Goal: Information Seeking & Learning: Check status

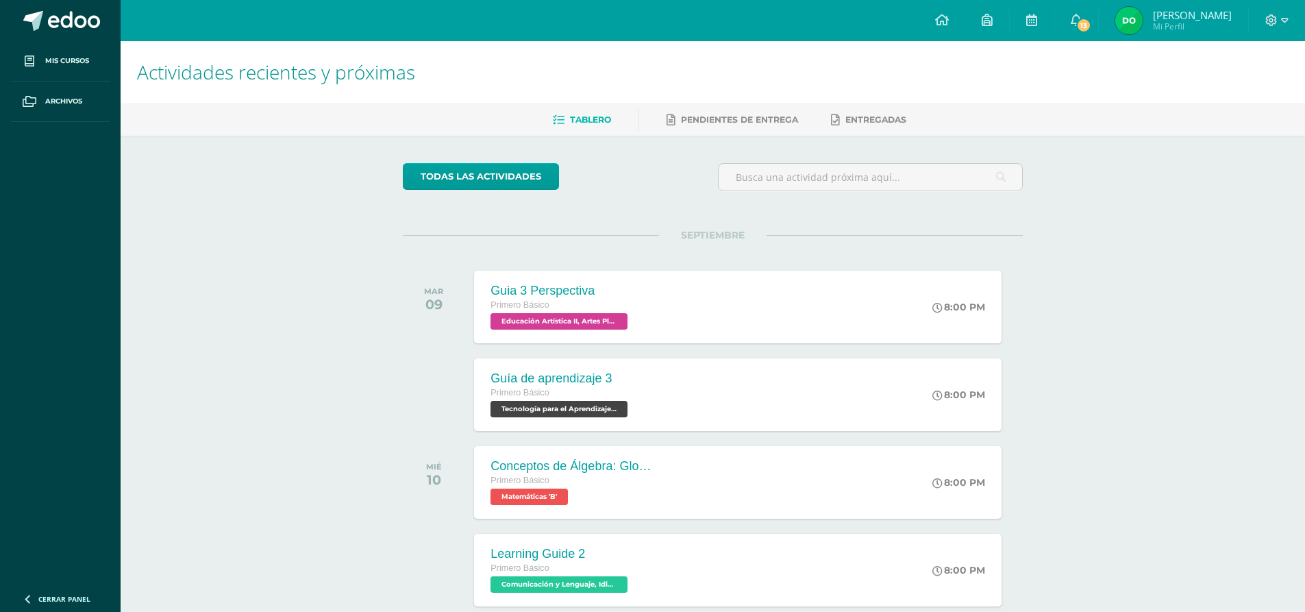
click at [1203, 9] on span "[PERSON_NAME]" at bounding box center [1192, 15] width 79 height 14
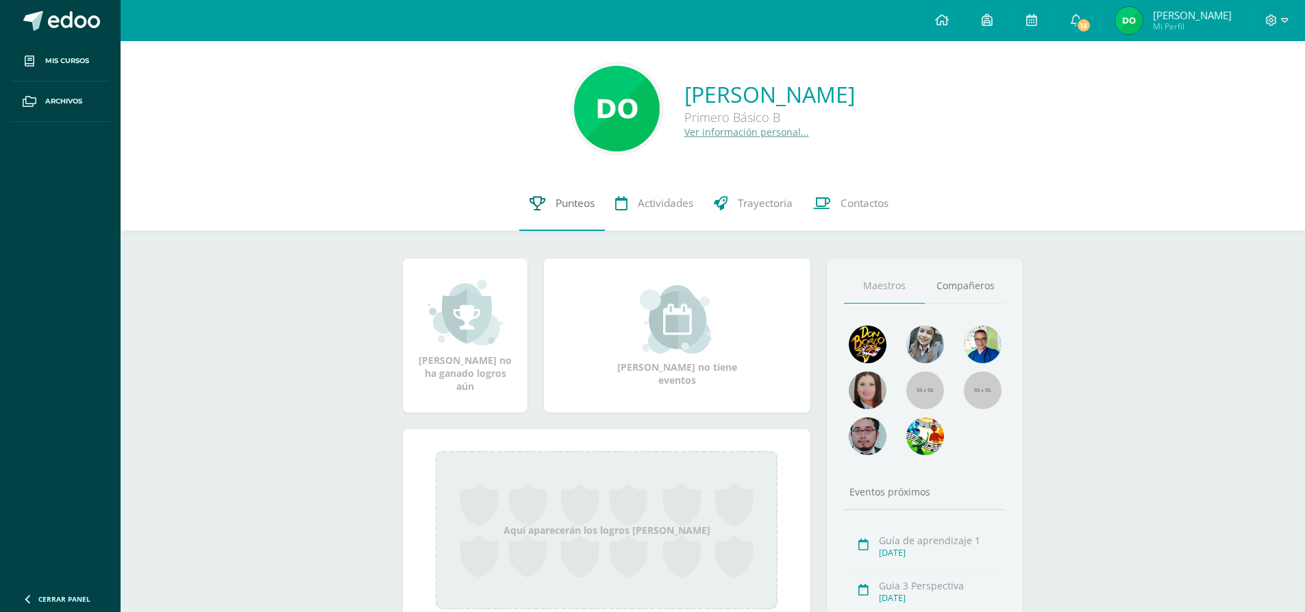
click at [581, 202] on span "Punteos" at bounding box center [575, 203] width 39 height 14
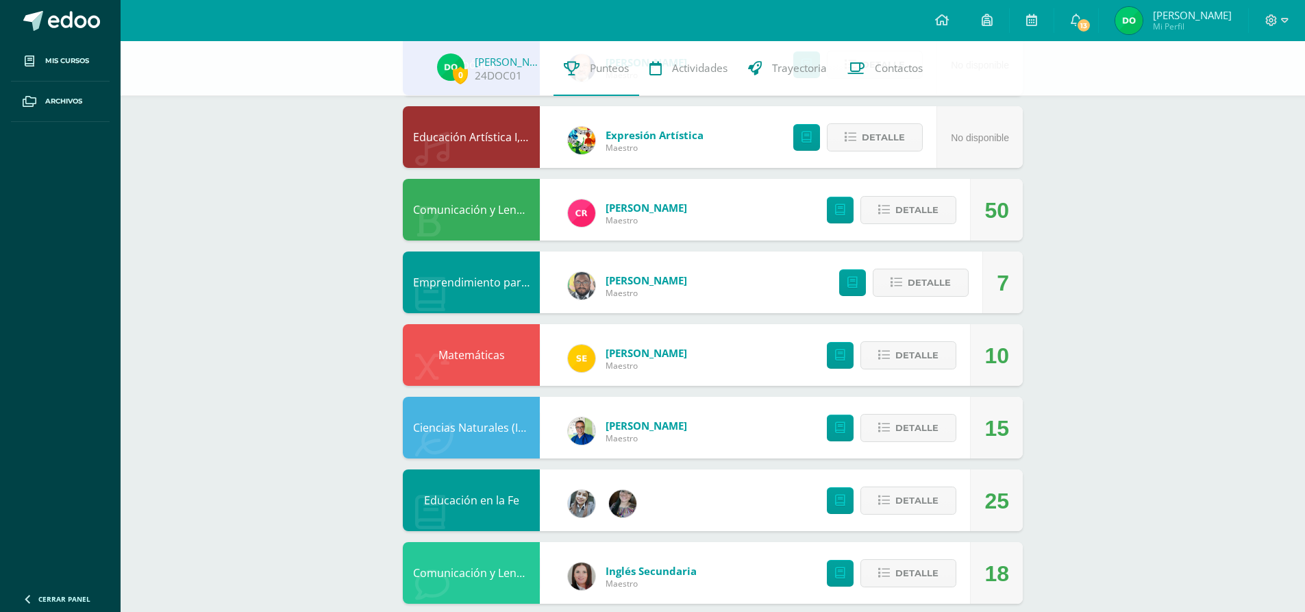
scroll to position [206, 0]
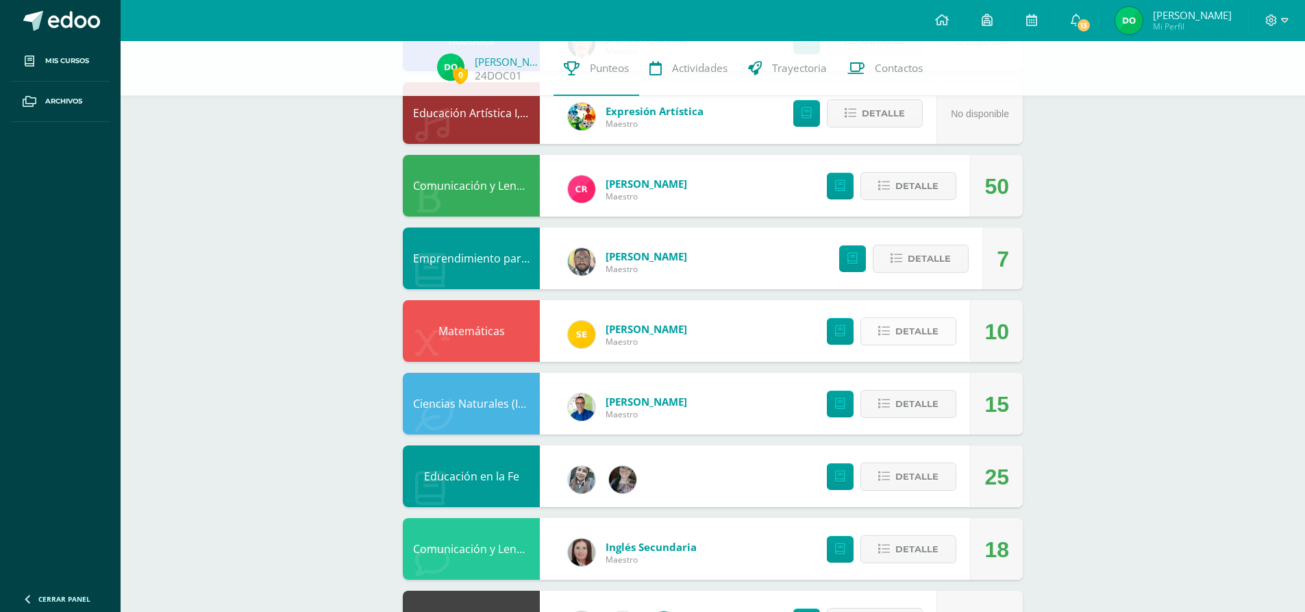
click at [904, 328] on span "Detalle" at bounding box center [917, 331] width 43 height 25
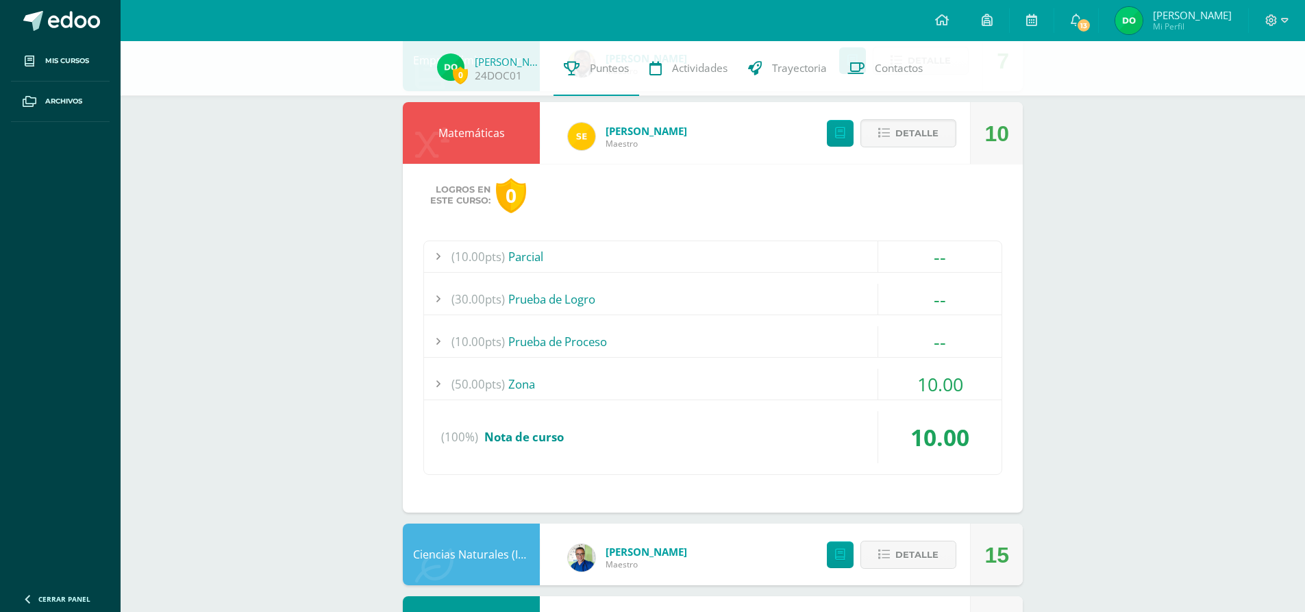
scroll to position [411, 0]
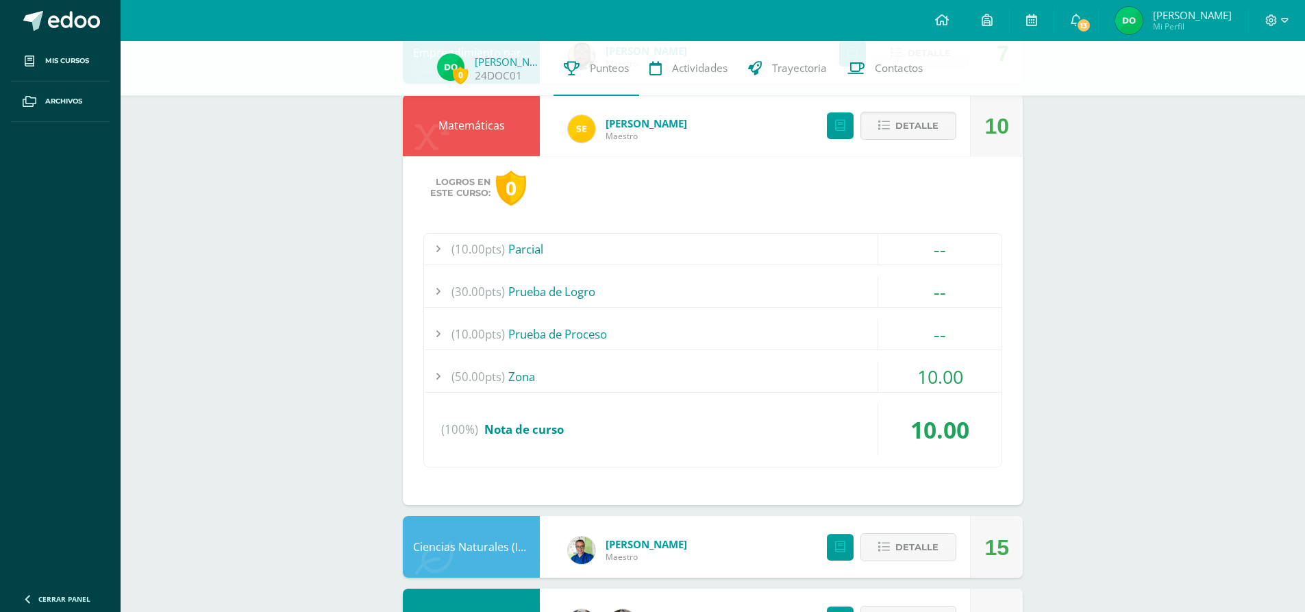
click at [855, 384] on div "(50.00pts) Zona" at bounding box center [713, 376] width 578 height 31
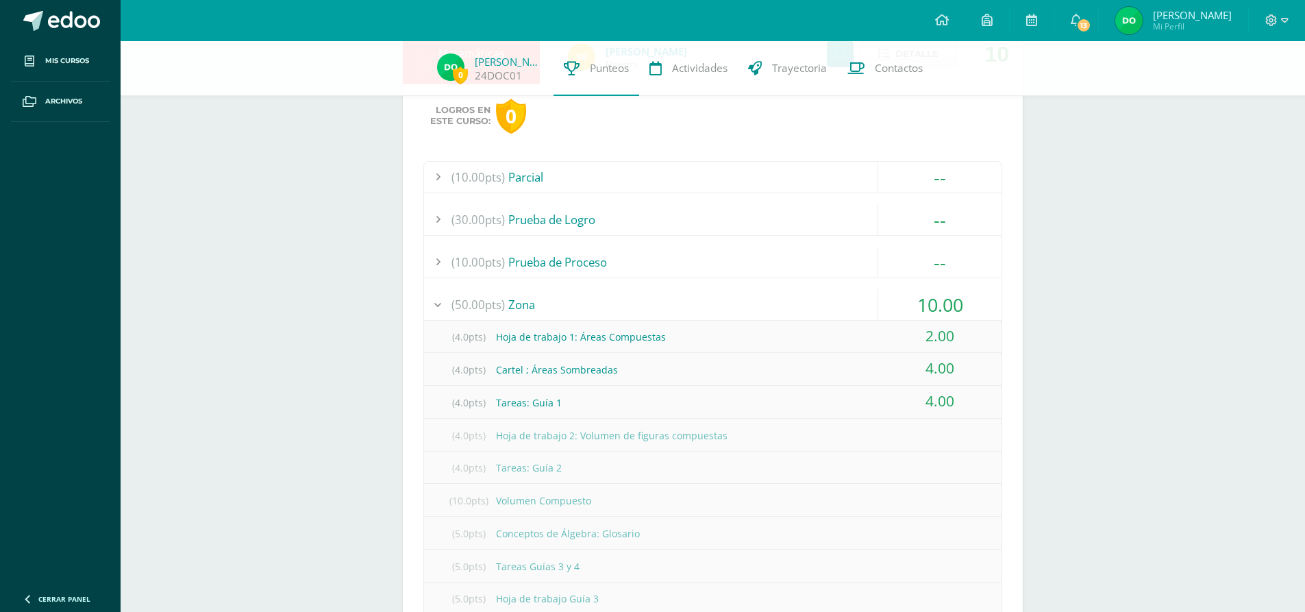
scroll to position [480, 0]
click at [619, 264] on div "(10.00pts) Prueba de Proceso" at bounding box center [713, 265] width 578 height 31
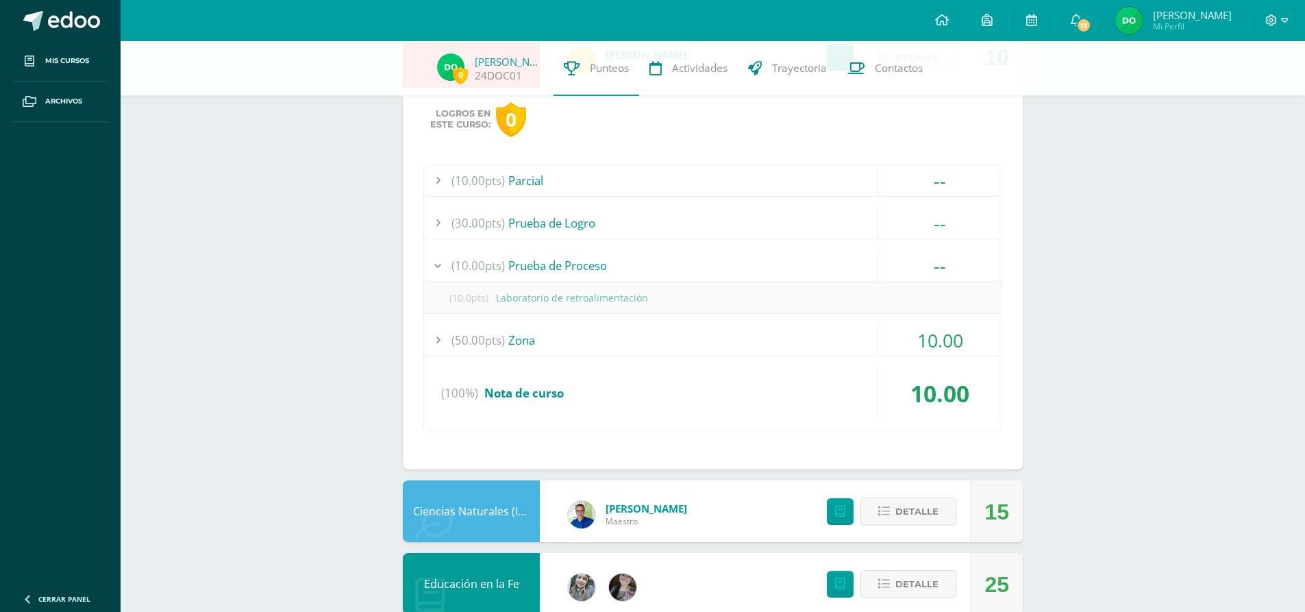
click at [654, 343] on div "(50.00pts) Zona" at bounding box center [713, 340] width 578 height 31
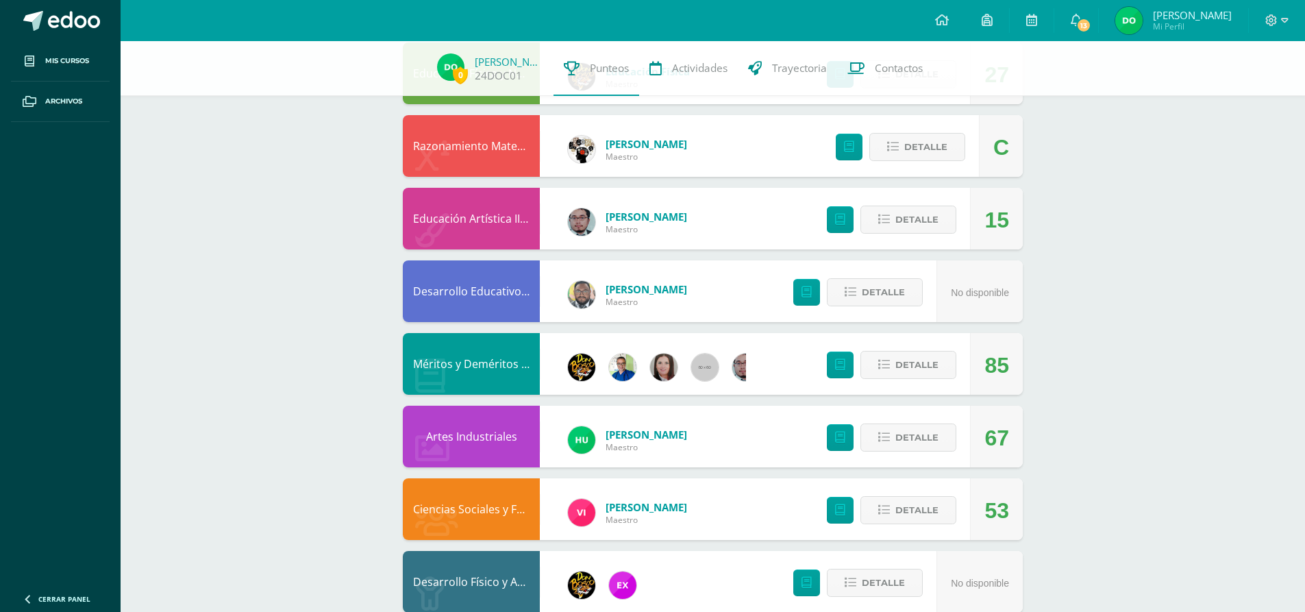
scroll to position [1507, 0]
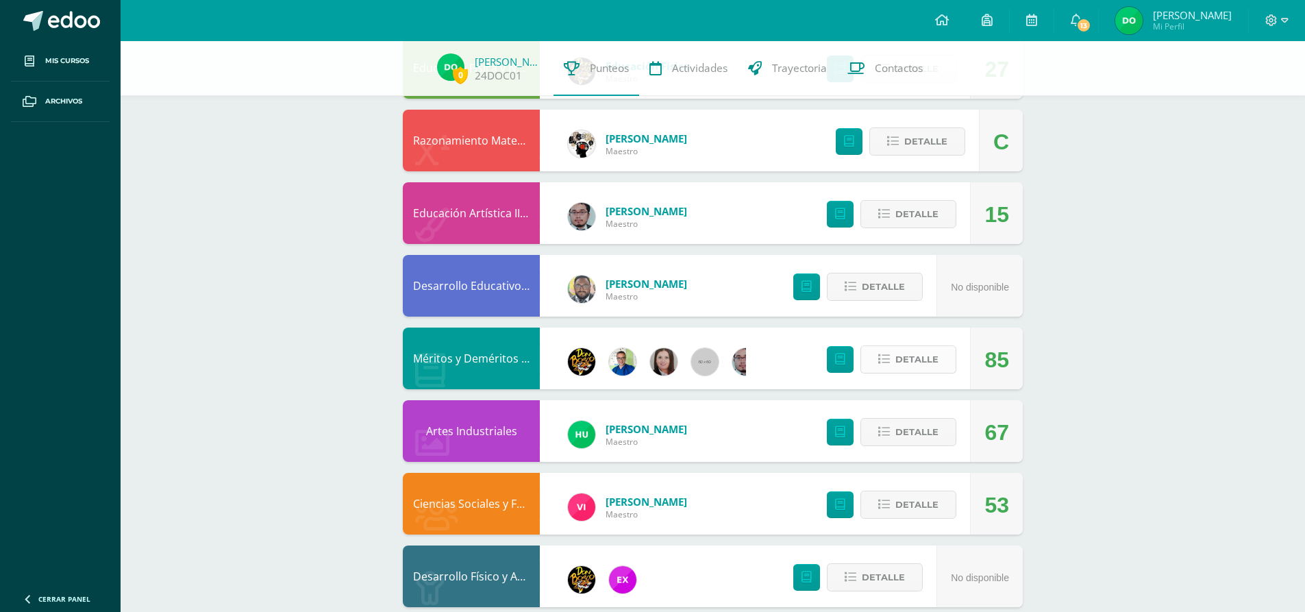
click at [903, 367] on span "Detalle" at bounding box center [917, 359] width 43 height 25
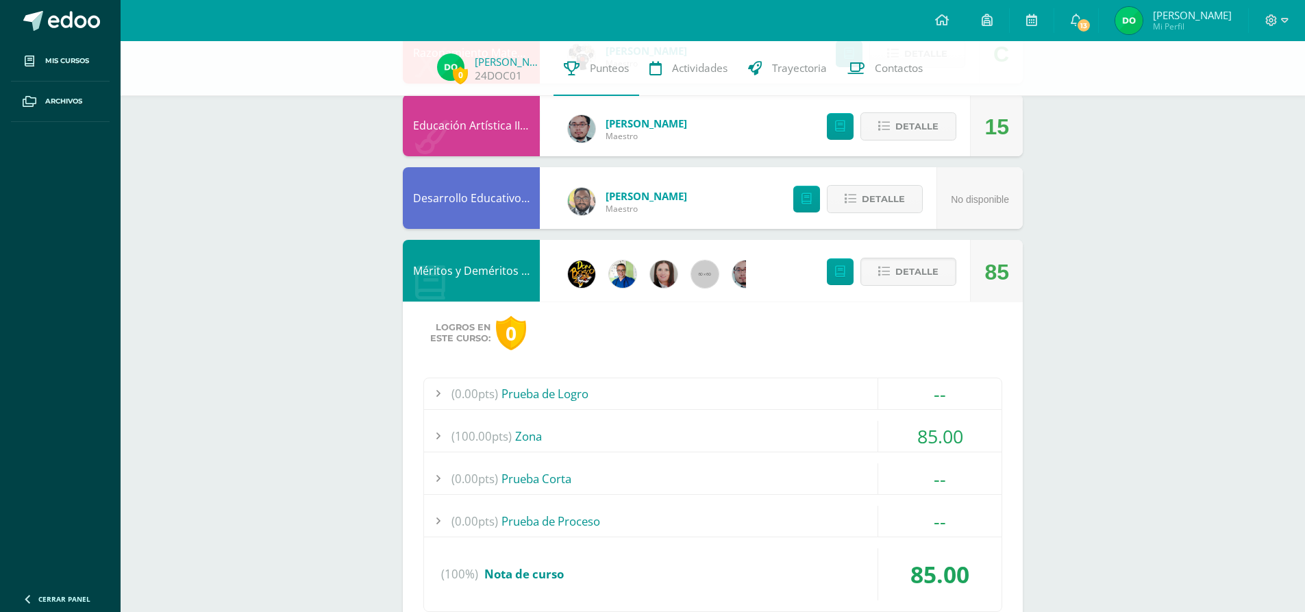
scroll to position [1599, 0]
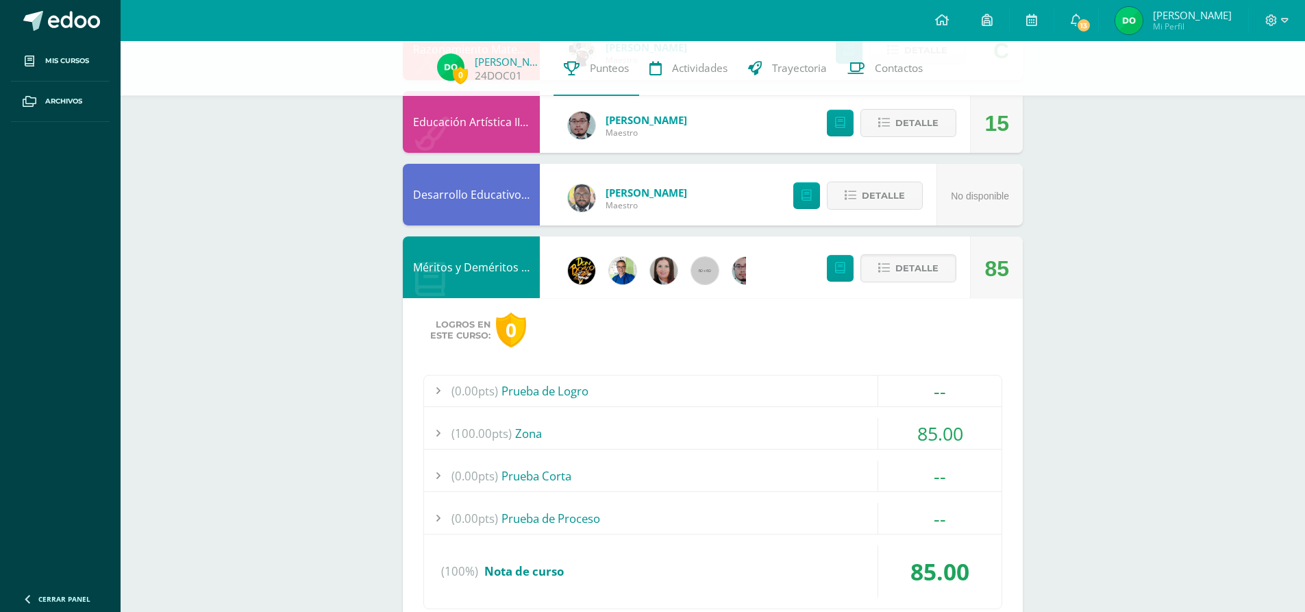
click at [753, 430] on div "(100.00pts) Zona" at bounding box center [713, 433] width 578 height 31
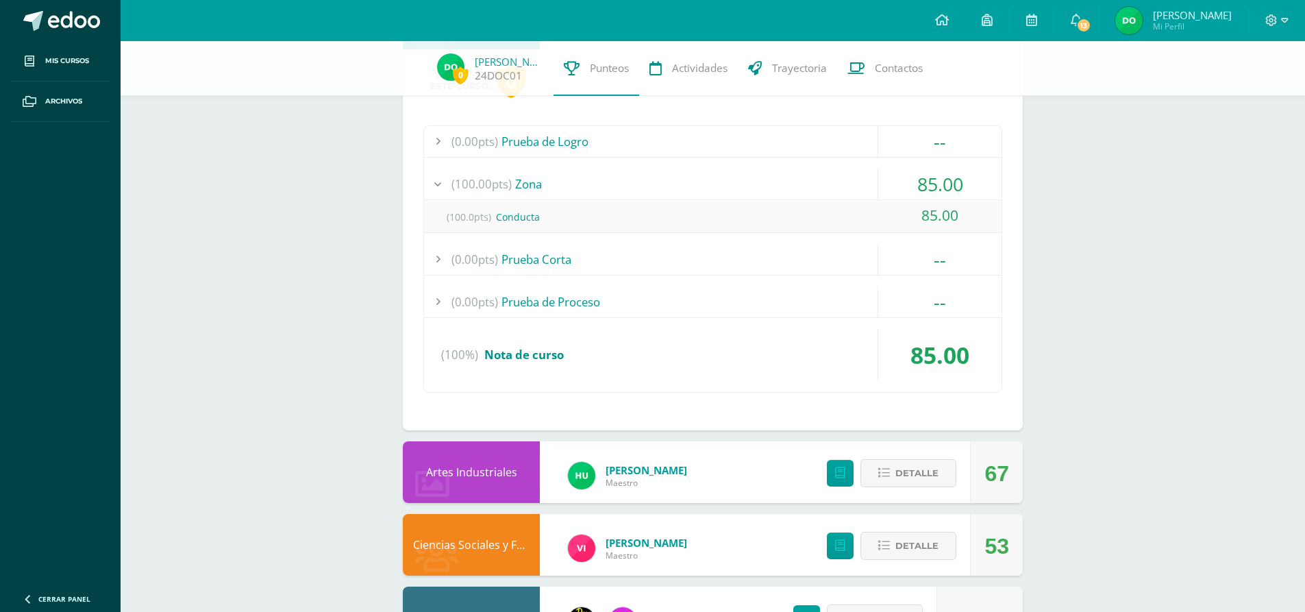
scroll to position [1584, 0]
